Goal: Information Seeking & Learning: Find specific fact

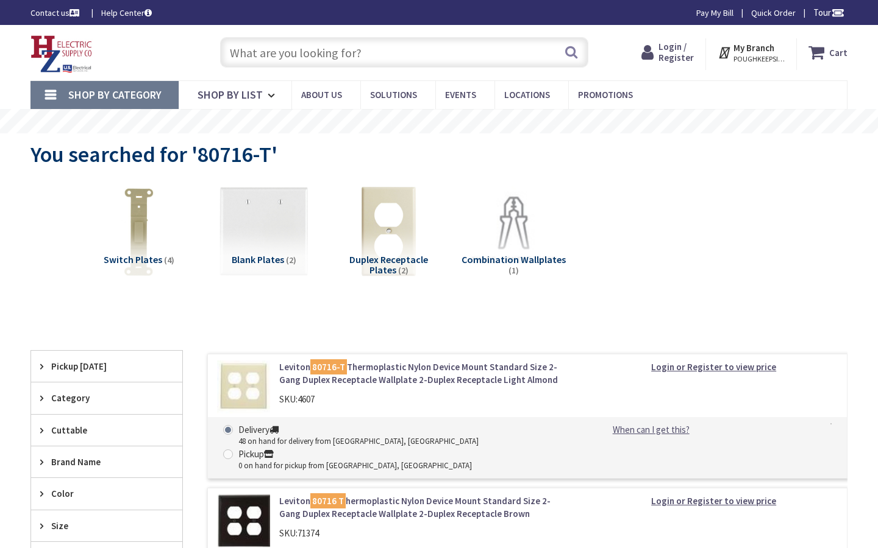
type input "[PERSON_NAME][GEOGRAPHIC_DATA], [STREET_ADDRESS]"
